Goal: Transaction & Acquisition: Obtain resource

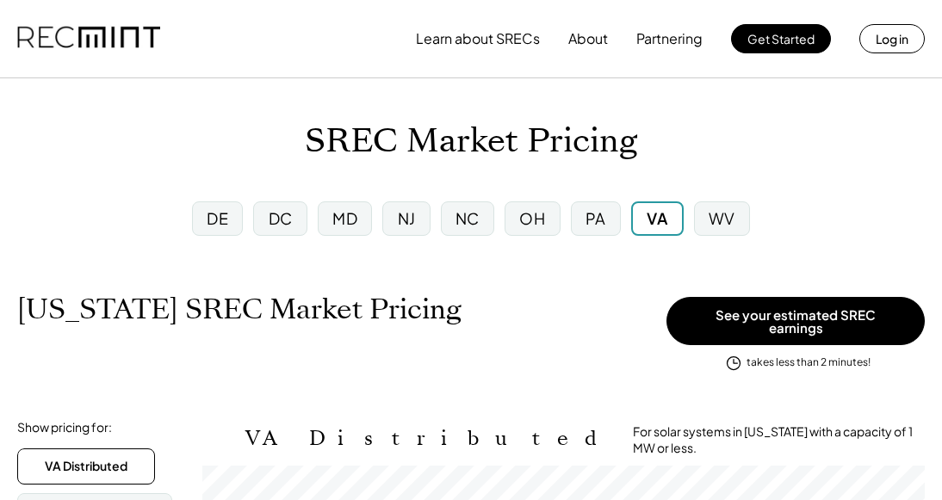
scroll to position [284, 723]
click at [601, 232] on div "PA" at bounding box center [596, 219] width 50 height 34
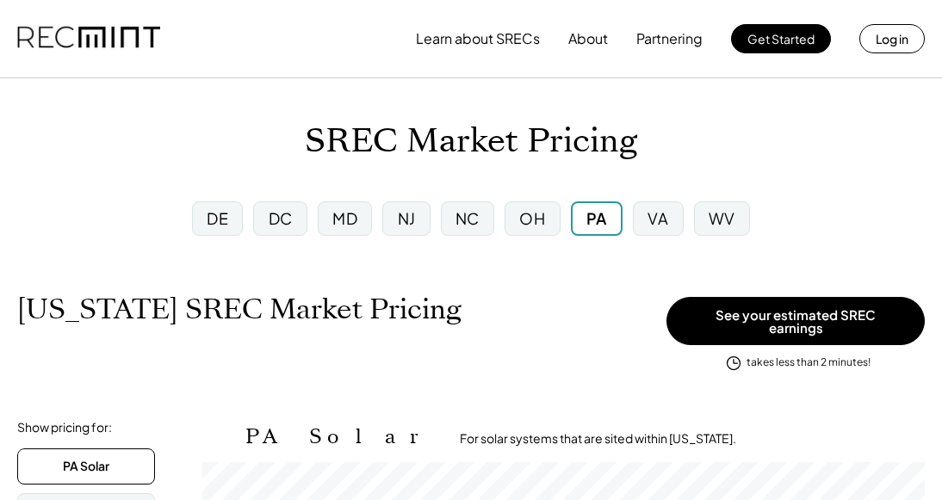
click at [740, 218] on div "WV" at bounding box center [722, 219] width 56 height 34
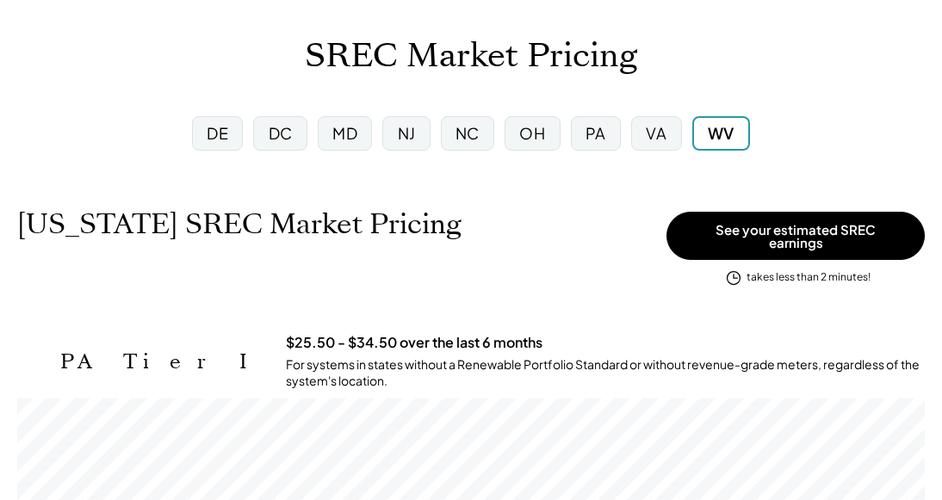
scroll to position [84, 0]
click at [597, 137] on div "PA" at bounding box center [596, 134] width 21 height 22
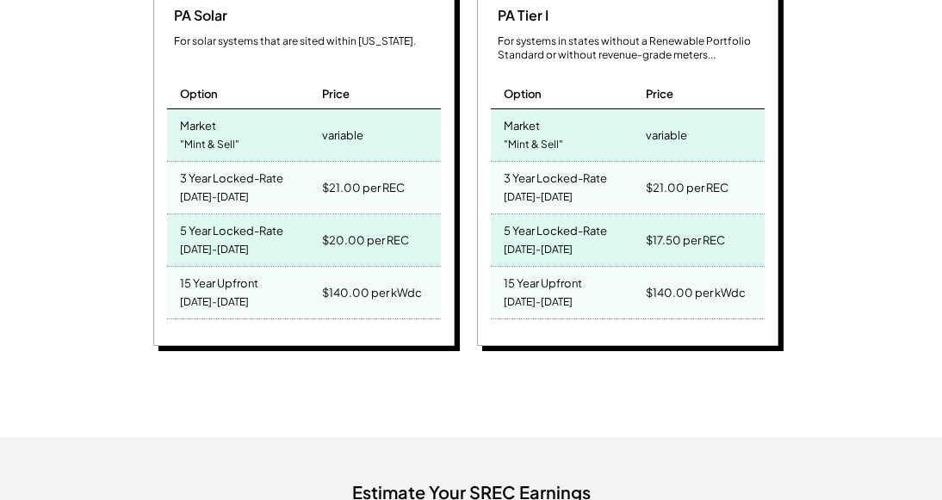
scroll to position [888, 0]
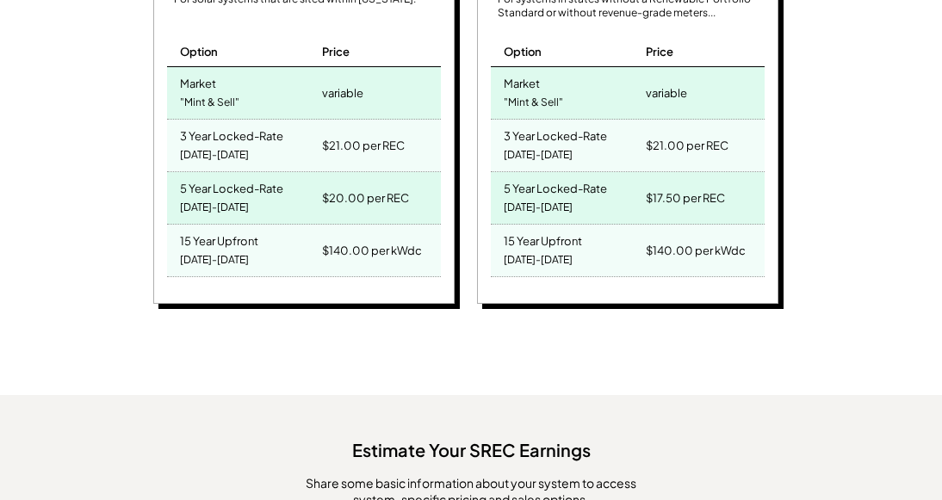
click at [797, 248] on div "PA Solar For solar systems that are sited within Pennsylvania. Option Price Mar…" at bounding box center [468, 127] width 903 height 363
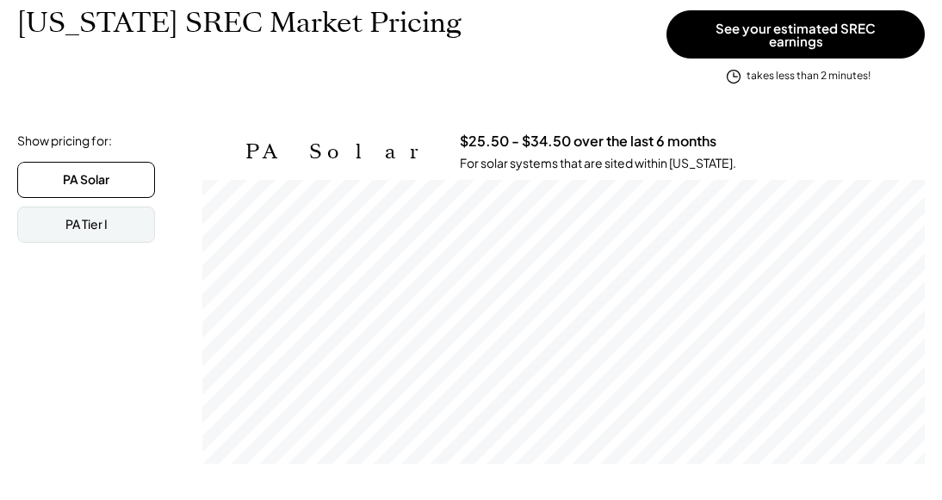
scroll to position [241, 0]
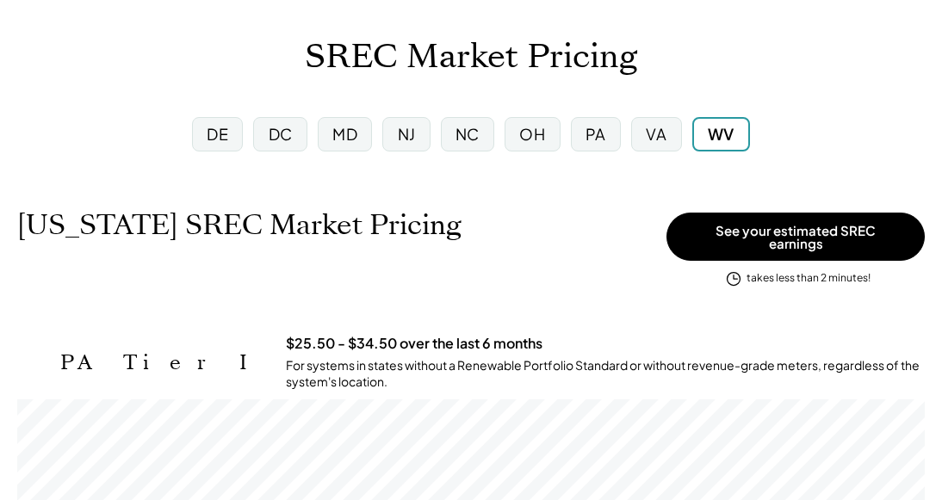
scroll to position [284, 908]
click at [514, 141] on div "OH" at bounding box center [532, 134] width 55 height 34
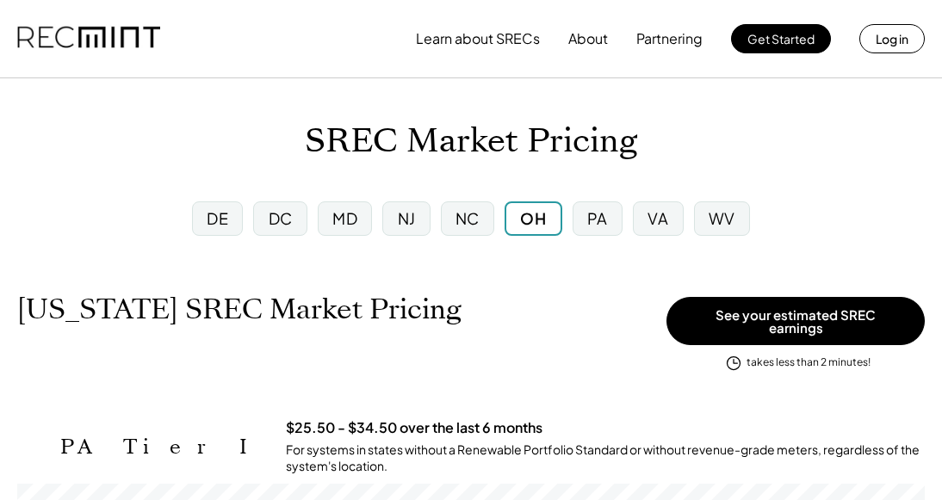
click at [708, 219] on div "WV" at bounding box center [722, 219] width 56 height 34
click at [661, 223] on div "VA" at bounding box center [656, 219] width 21 height 22
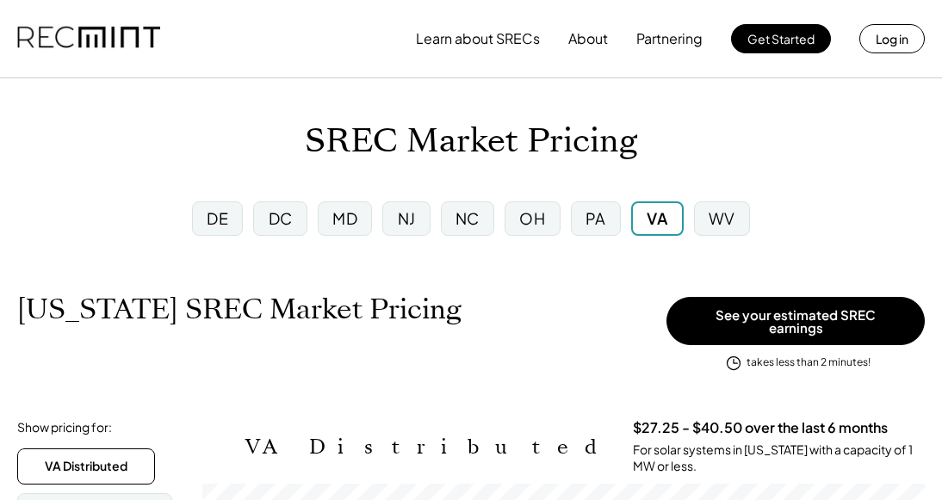
scroll to position [284, 723]
click at [602, 220] on div "PA" at bounding box center [596, 219] width 21 height 22
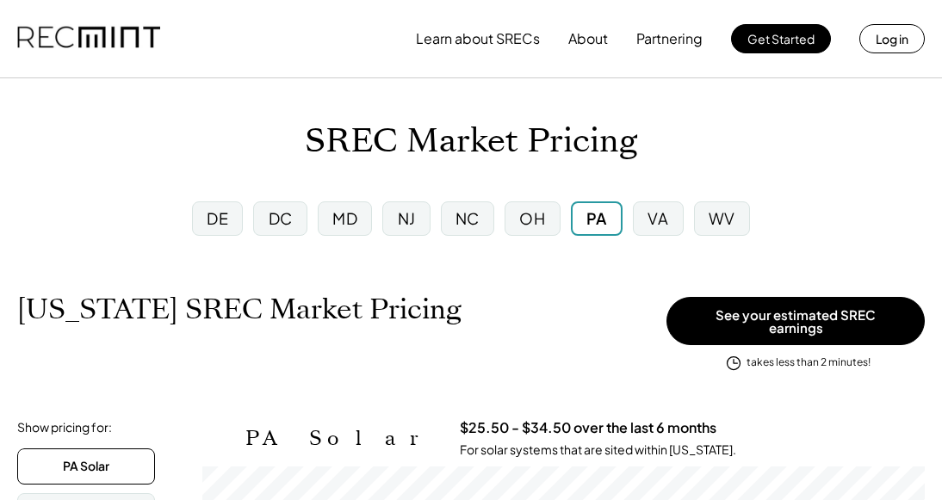
scroll to position [284, 723]
click at [541, 215] on div "OH" at bounding box center [532, 219] width 26 height 22
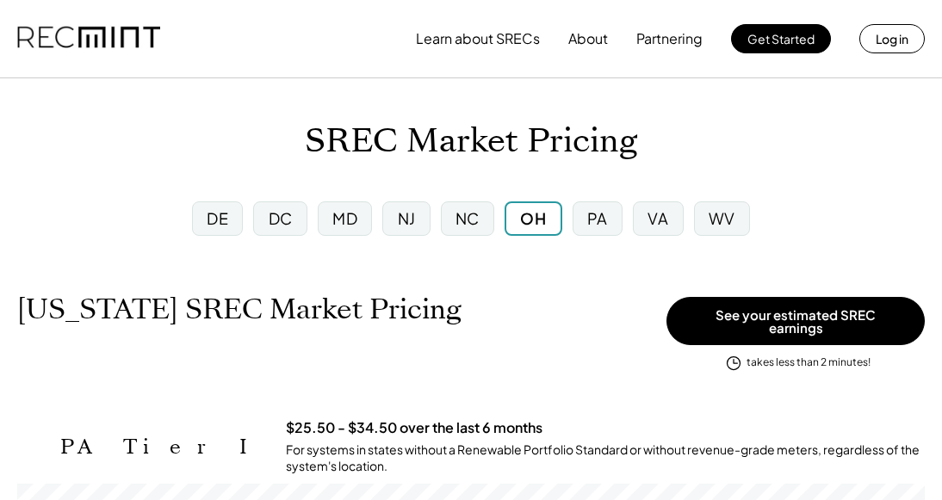
scroll to position [284, 908]
click at [580, 212] on div "PA" at bounding box center [598, 219] width 50 height 34
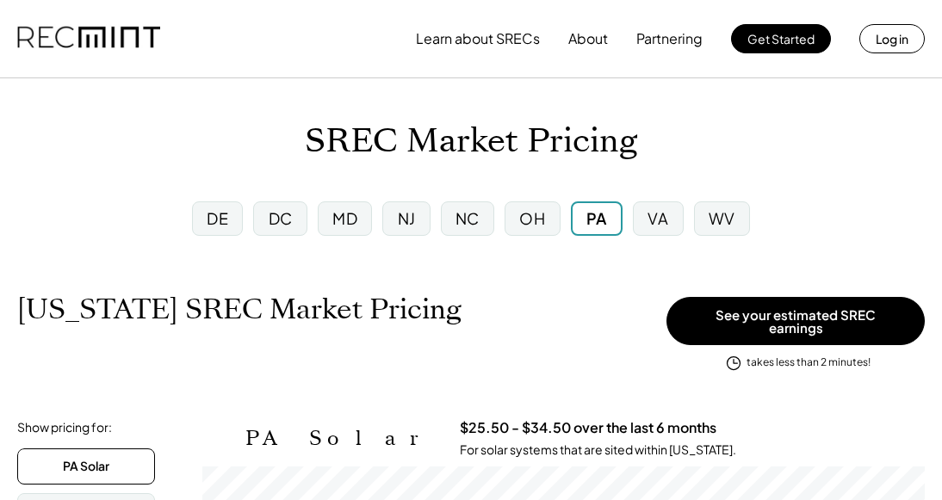
scroll to position [284, 723]
click at [516, 213] on div "OH" at bounding box center [532, 219] width 55 height 34
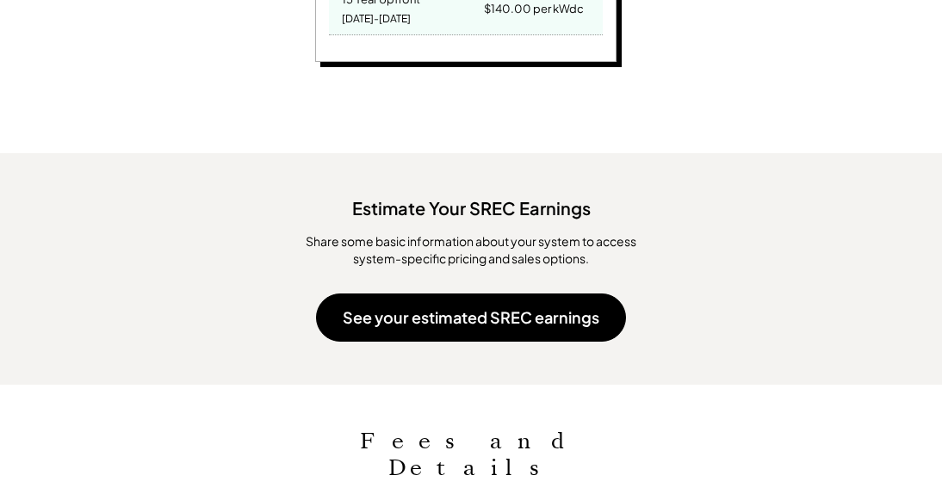
scroll to position [1151, 0]
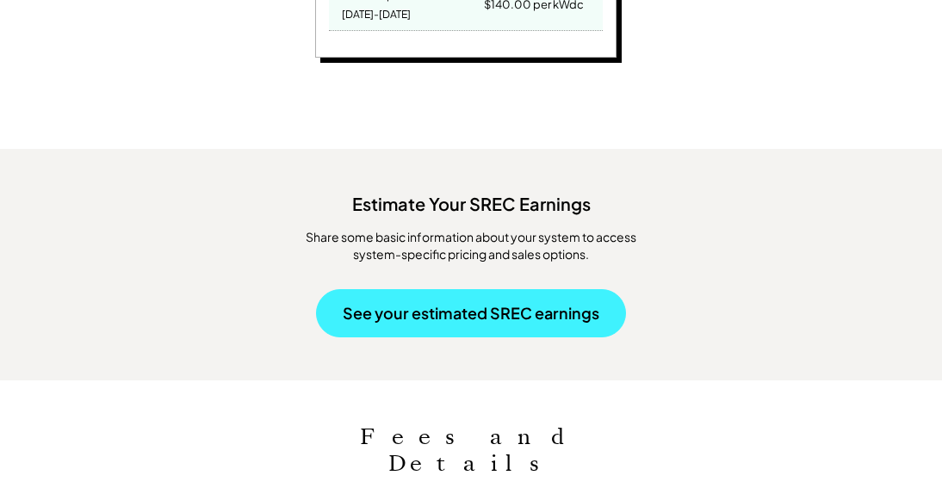
click at [467, 289] on button "See your estimated SREC earnings" at bounding box center [471, 313] width 310 height 48
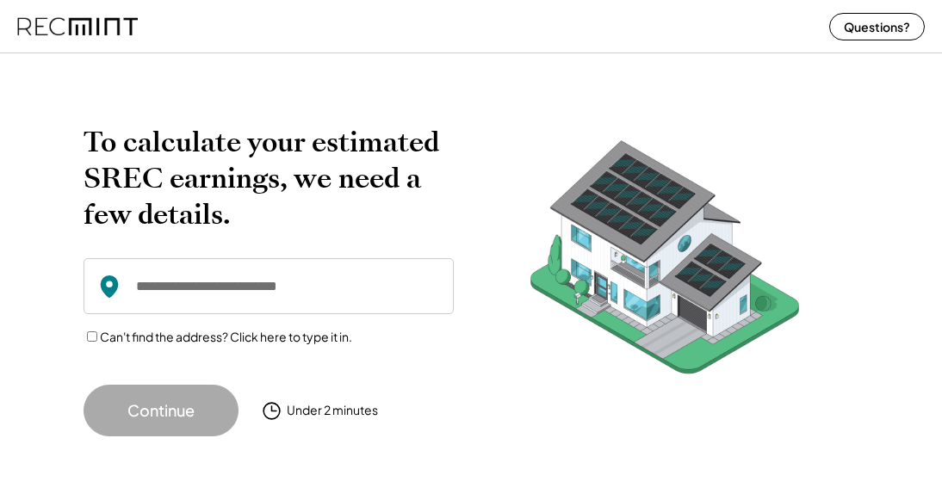
click at [318, 286] on input "input" at bounding box center [269, 286] width 370 height 56
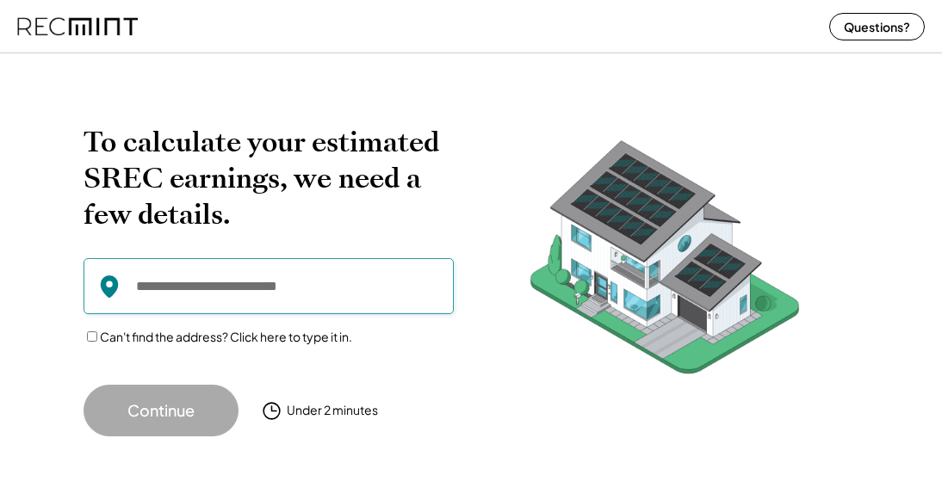
click at [282, 279] on input "input" at bounding box center [269, 286] width 370 height 56
paste input "**********"
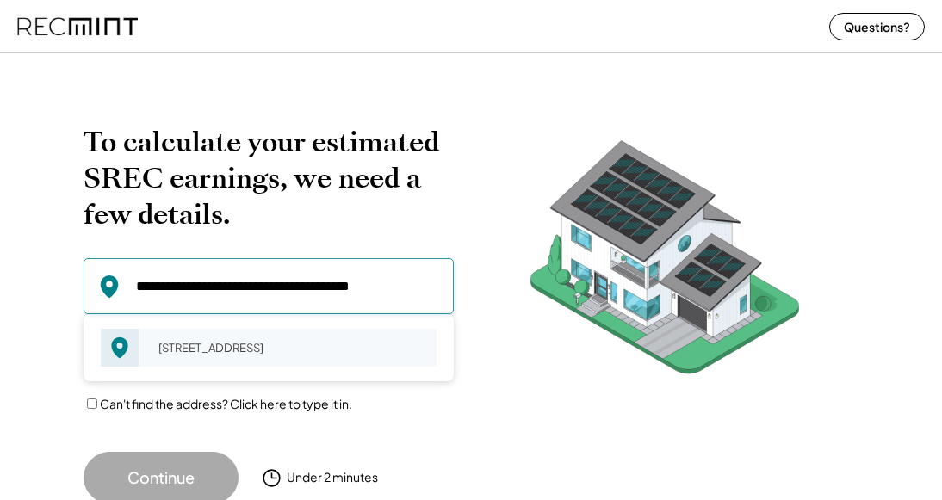
click at [237, 350] on div "[STREET_ADDRESS]" at bounding box center [291, 348] width 289 height 24
type input "**********"
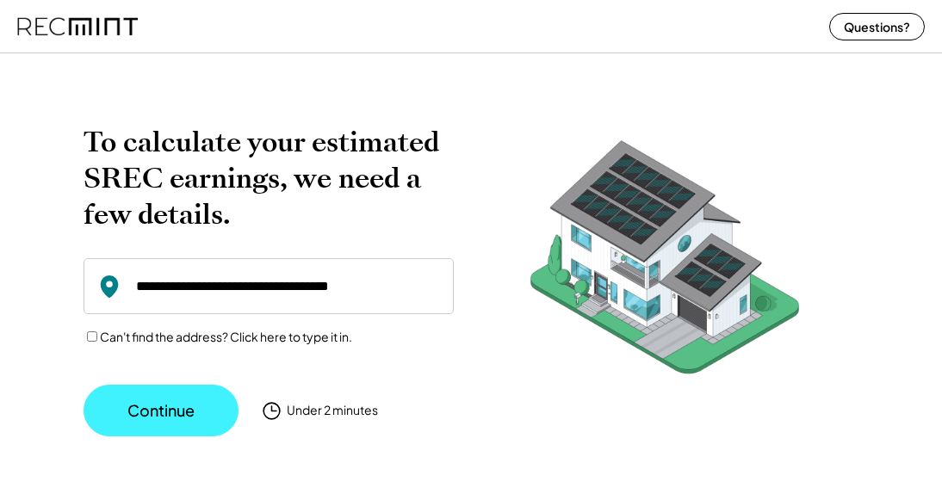
click at [187, 421] on button "Continue" at bounding box center [161, 411] width 155 height 52
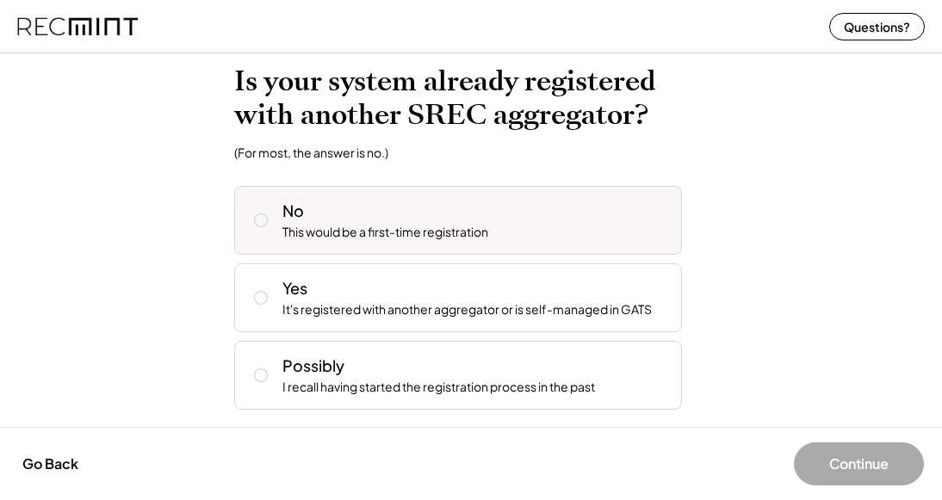
scroll to position [64, 0]
click at [445, 239] on div "This would be a first-time registration" at bounding box center [385, 232] width 206 height 17
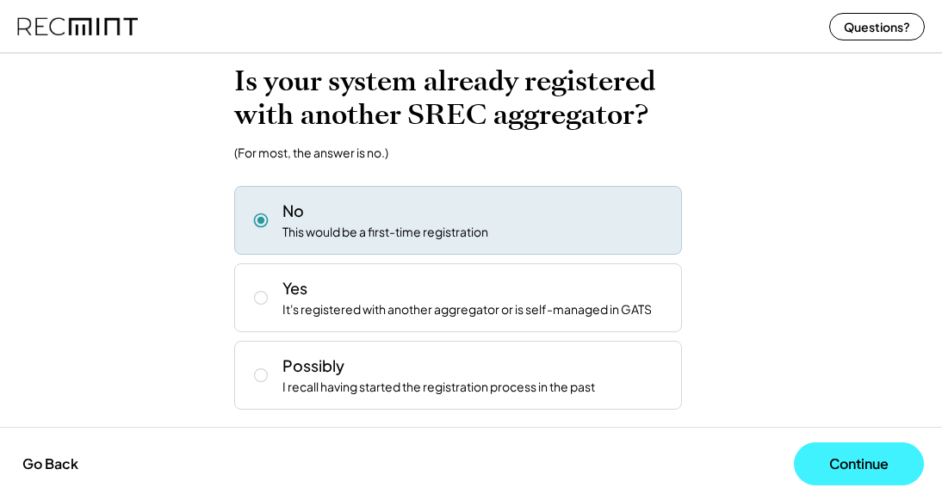
click at [846, 468] on button "Continue" at bounding box center [859, 464] width 130 height 43
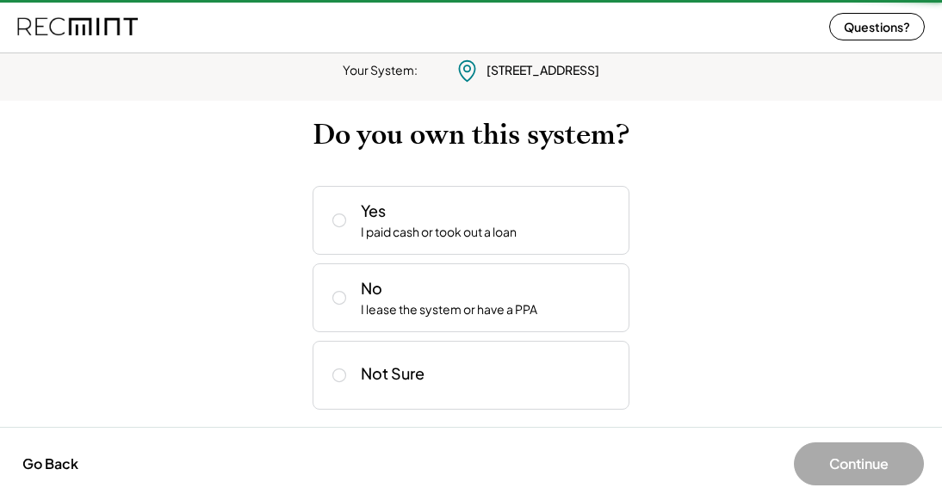
scroll to position [10, 0]
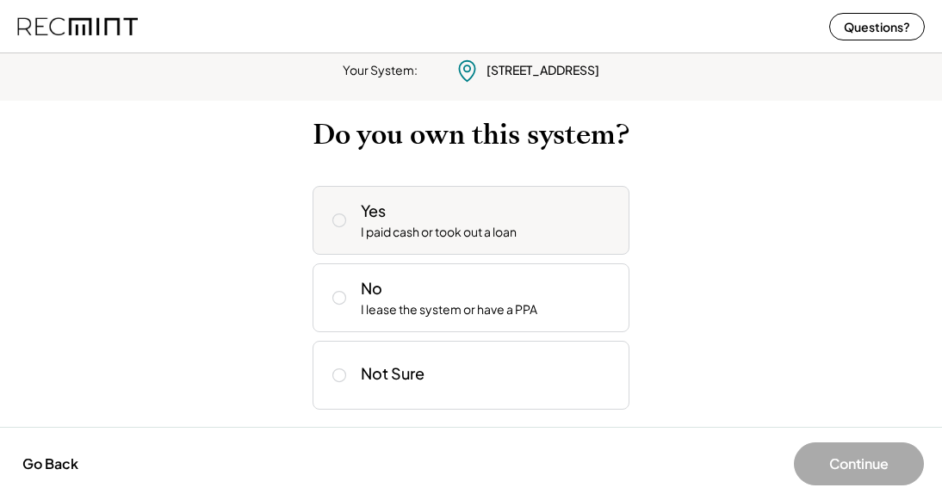
click at [544, 233] on div "Yes I paid cash or took out a loan" at bounding box center [488, 220] width 255 height 41
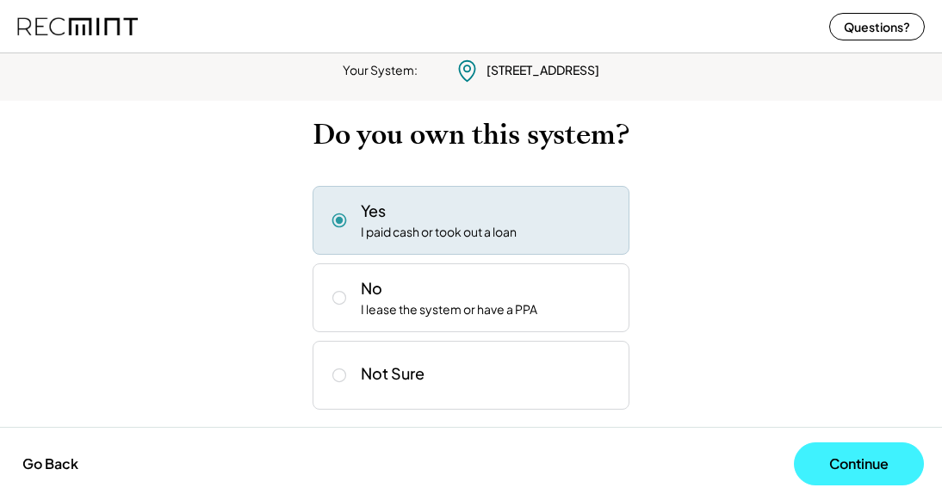
click at [838, 456] on button "Continue" at bounding box center [859, 464] width 130 height 43
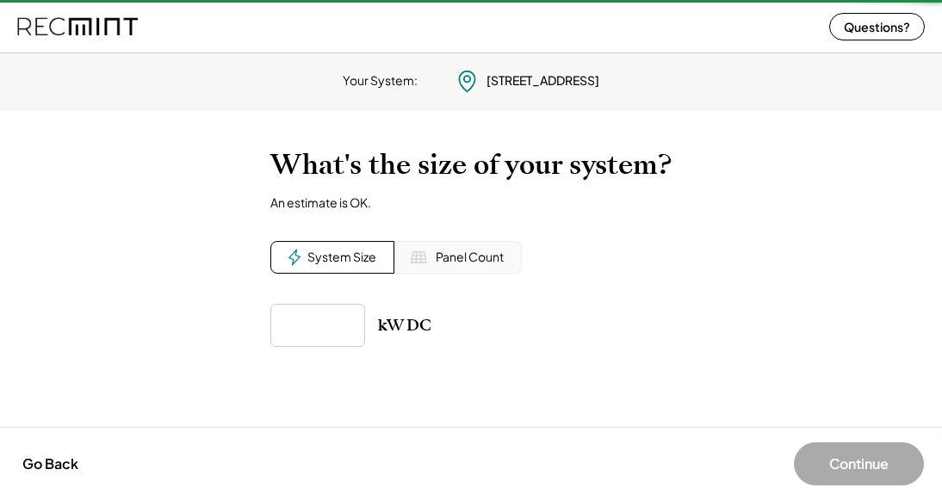
scroll to position [0, 0]
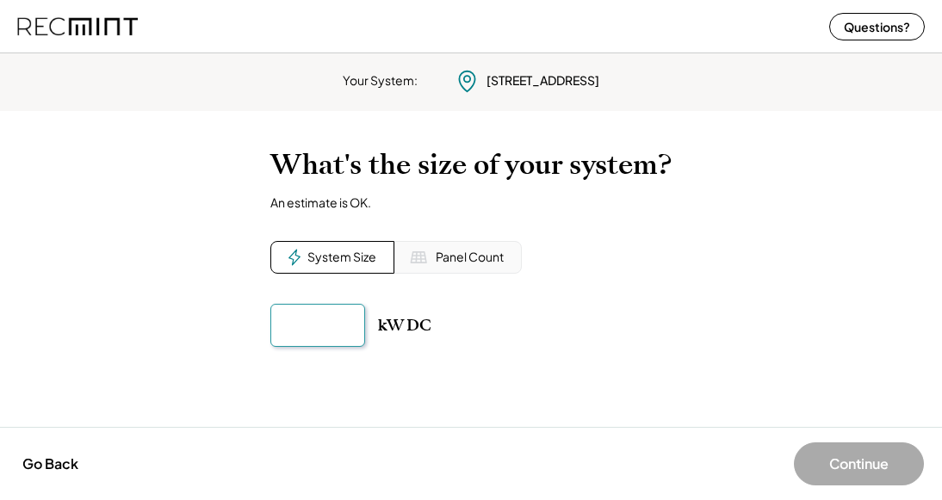
click at [339, 312] on input "input" at bounding box center [317, 325] width 95 height 43
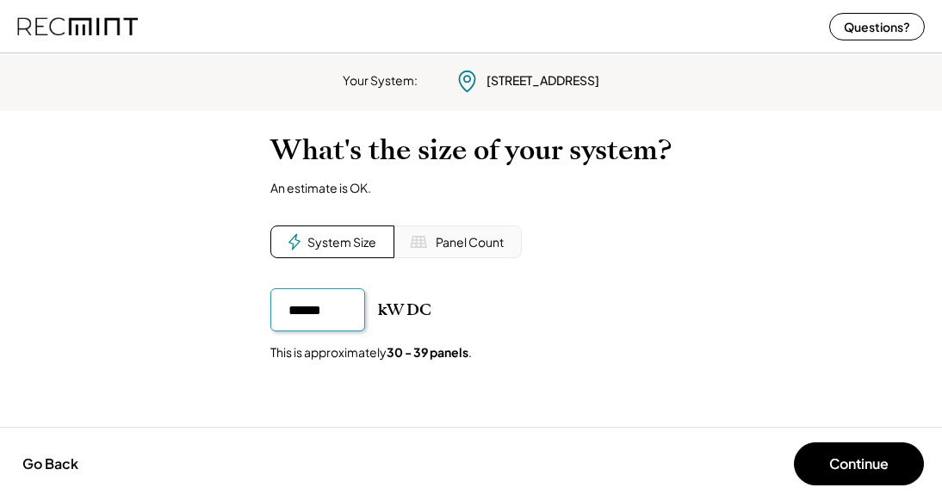
type input "******"
click at [552, 388] on div "To calculate your estimated SREC earnings, we need a few details. [STREET_ADDRE…" at bounding box center [471, 269] width 942 height 306
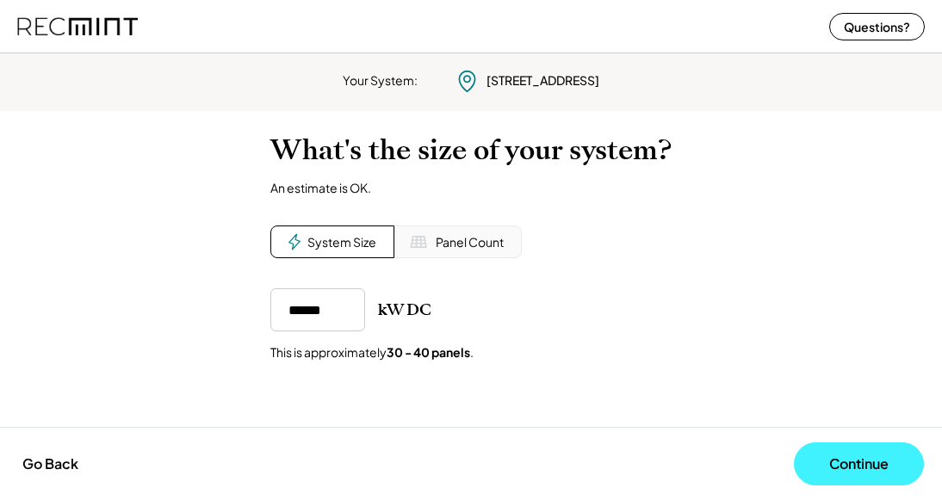
click at [872, 469] on button "Continue" at bounding box center [859, 464] width 130 height 43
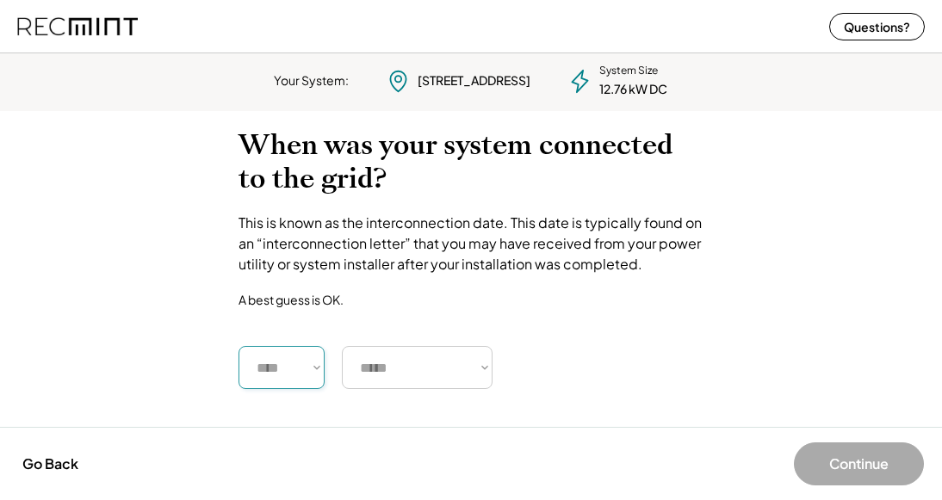
select select "****"
select select "**********"
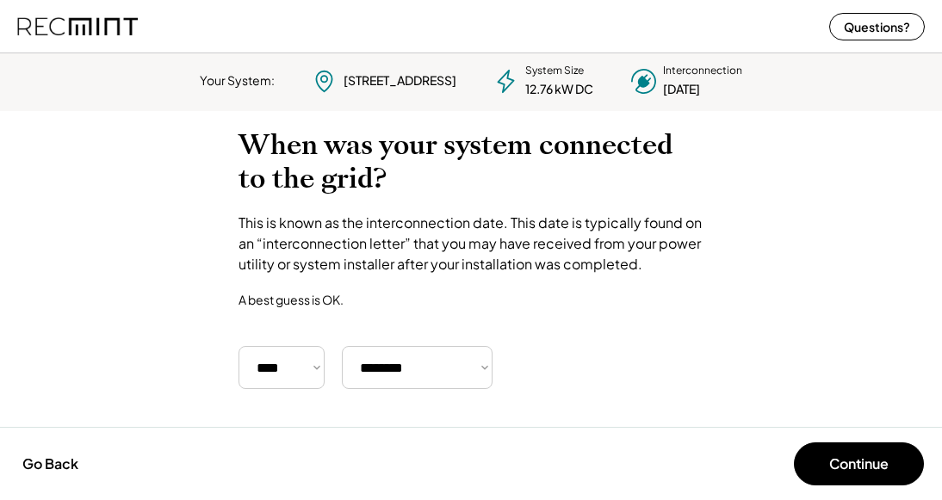
click at [590, 403] on div "To calculate your estimated SREC earnings, we need a few details. [STREET_ADDRE…" at bounding box center [471, 280] width 942 height 338
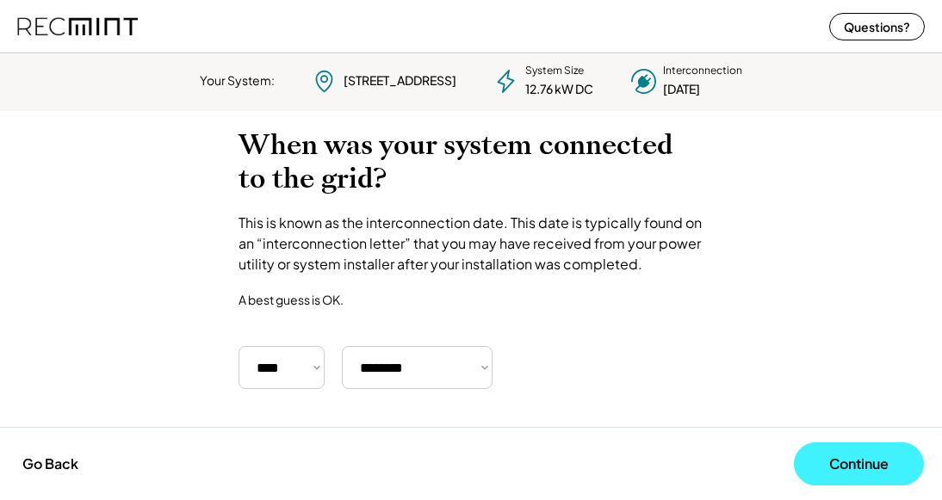
click at [830, 443] on button "Continue" at bounding box center [859, 464] width 130 height 43
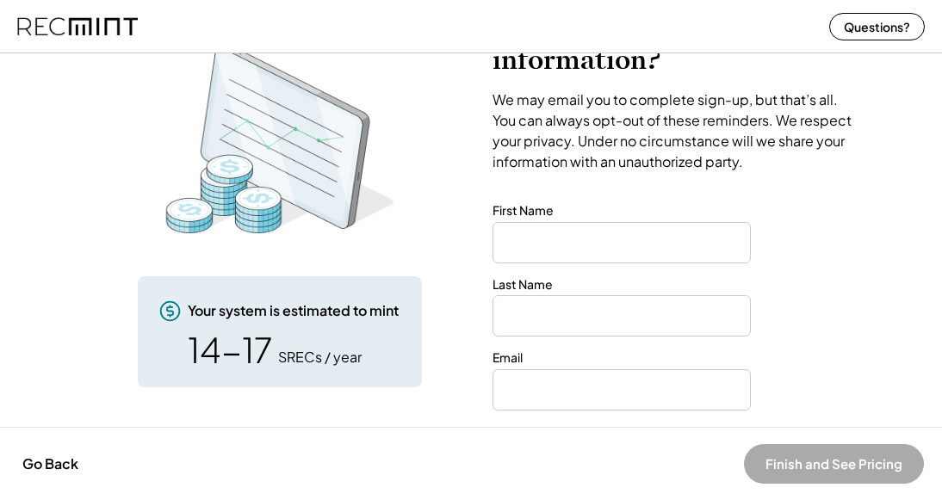
scroll to position [118, 0]
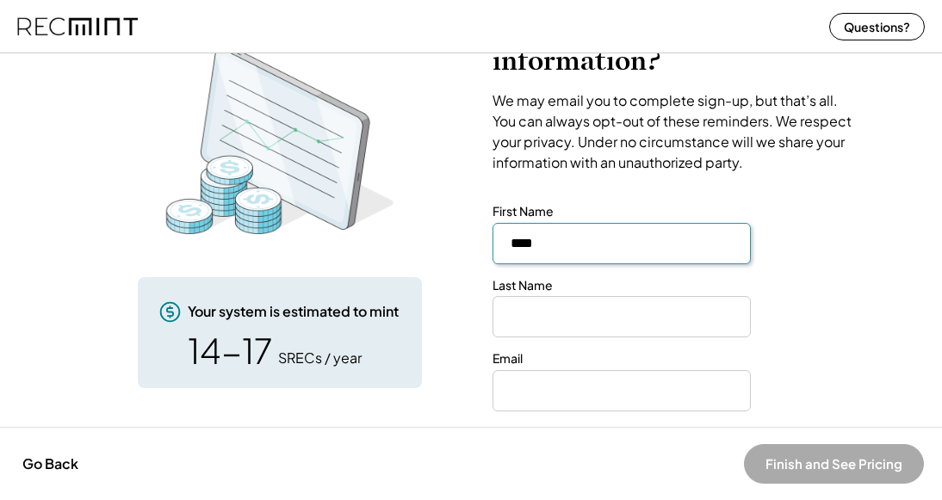
type input "****"
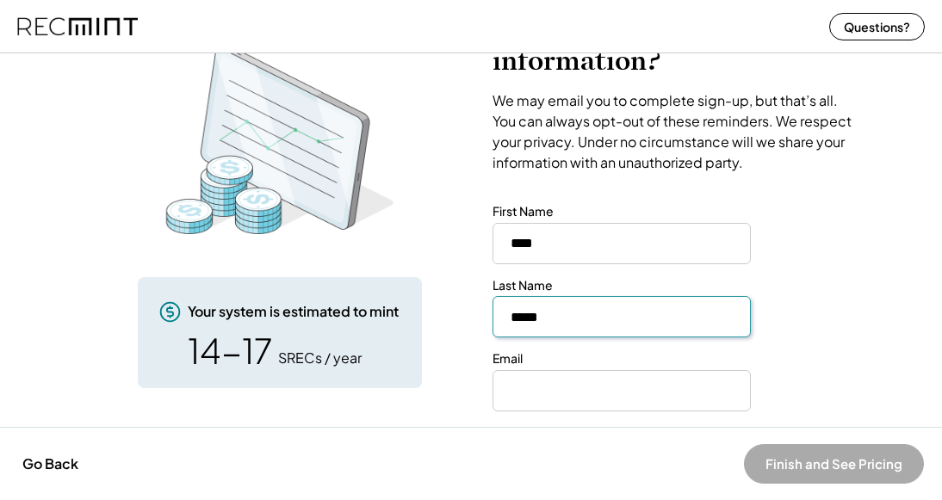
type input "*****"
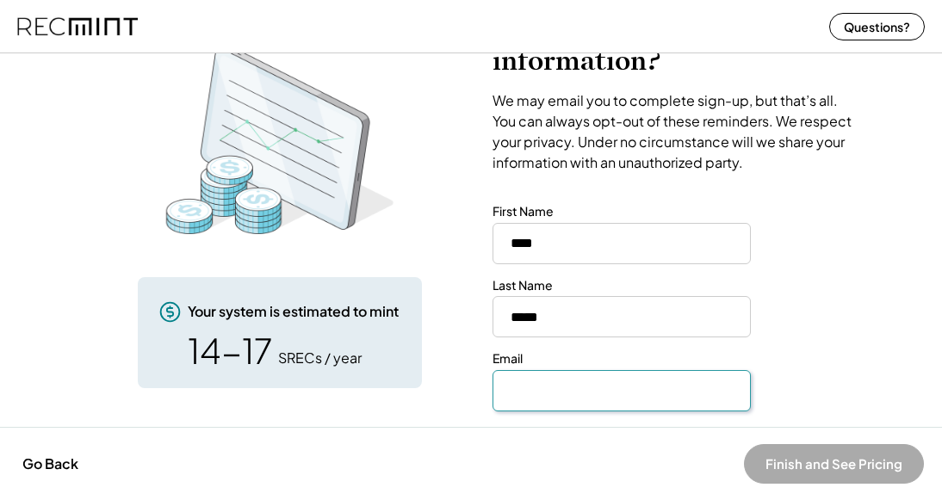
type input "**********"
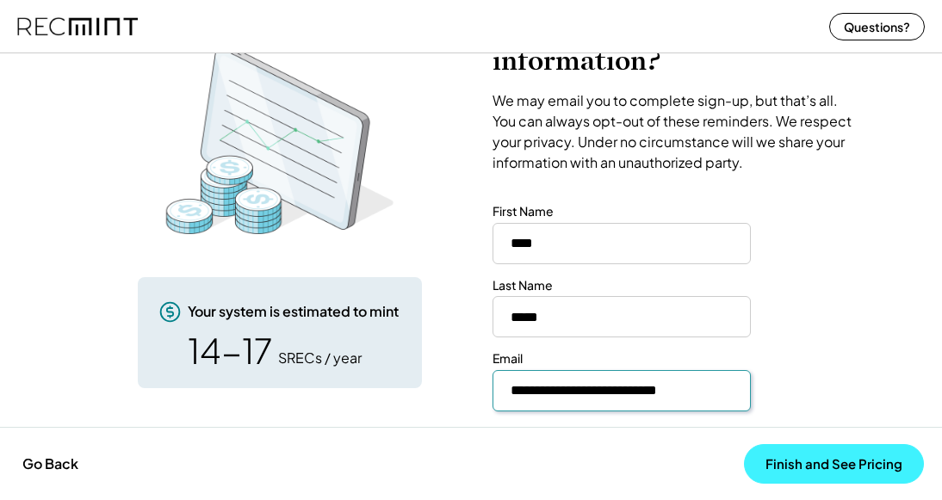
click at [830, 469] on button "Finish and See Pricing" at bounding box center [834, 464] width 180 height 40
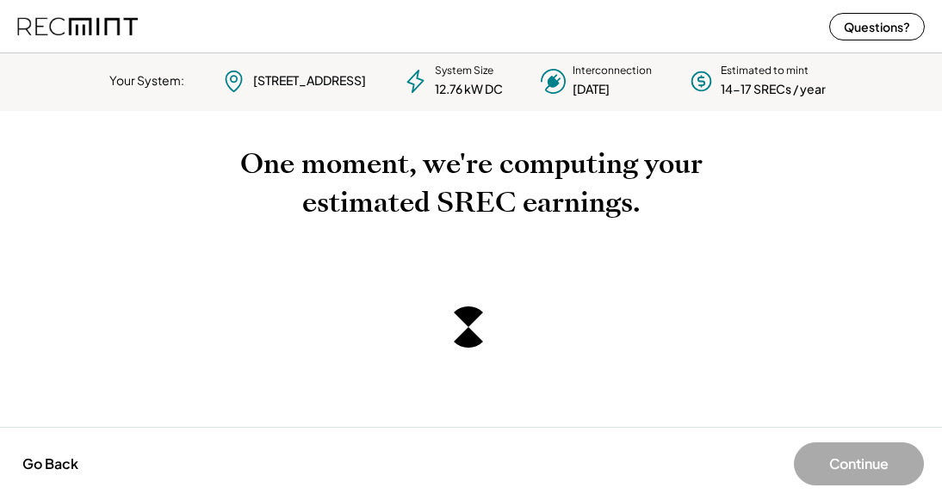
scroll to position [0, 0]
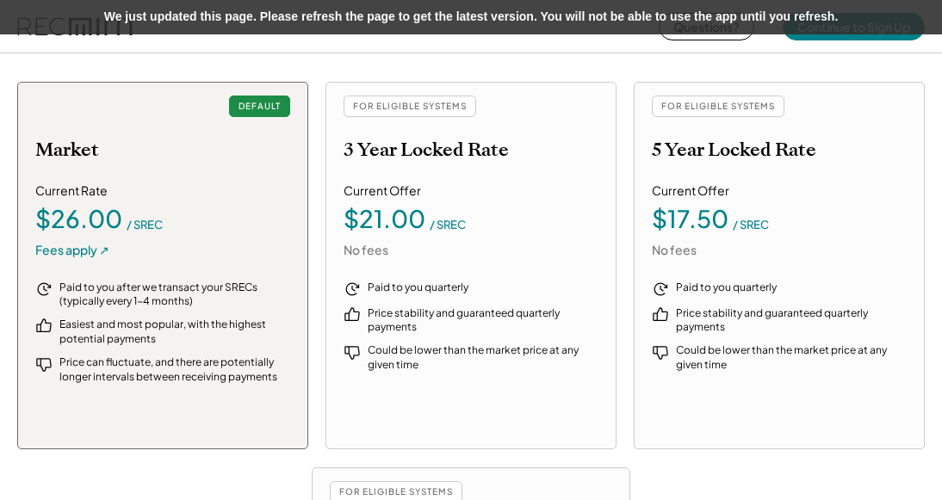
scroll to position [1901, 0]
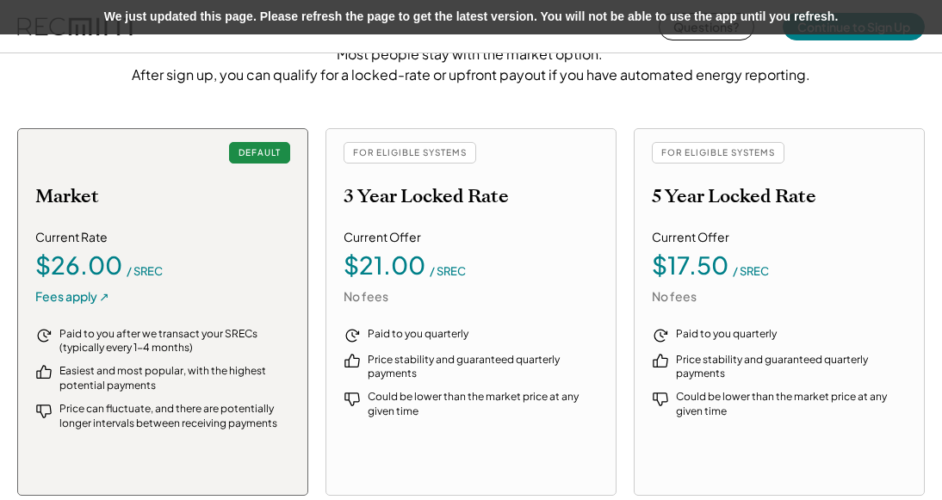
click at [619, 114] on div "We offer 4 options for receiving payments. Most people stay with the market opt…" at bounding box center [471, 423] width 942 height 1051
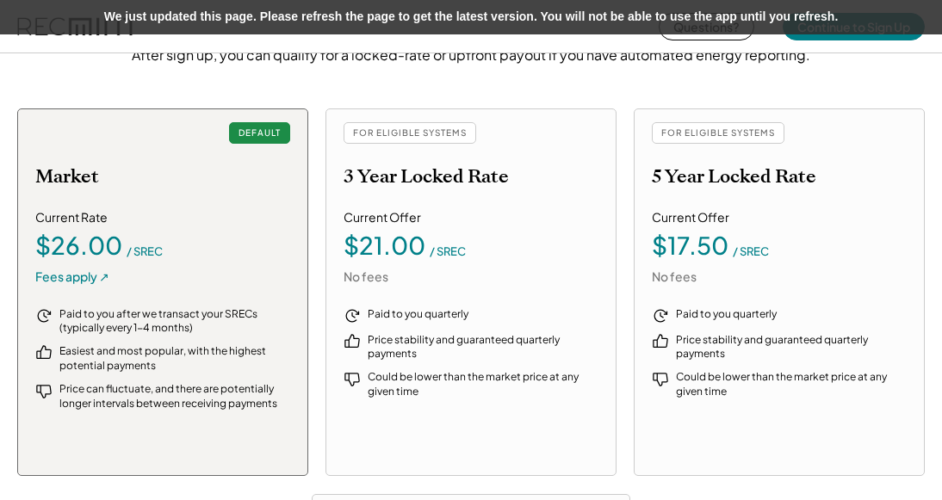
scroll to position [1921, 0]
click at [616, 102] on div "We offer 4 options for receiving payments. Most people stay with the market opt…" at bounding box center [471, 404] width 942 height 1051
click at [620, 87] on div "We offer 4 options for receiving payments. Most people stay with the market opt…" at bounding box center [471, 404] width 942 height 1051
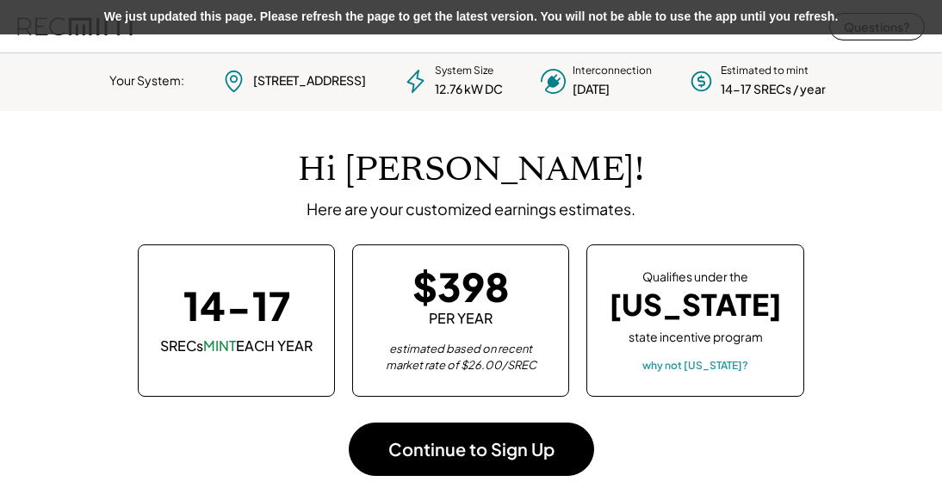
scroll to position [0, 0]
